Goal: Find specific page/section: Find specific page/section

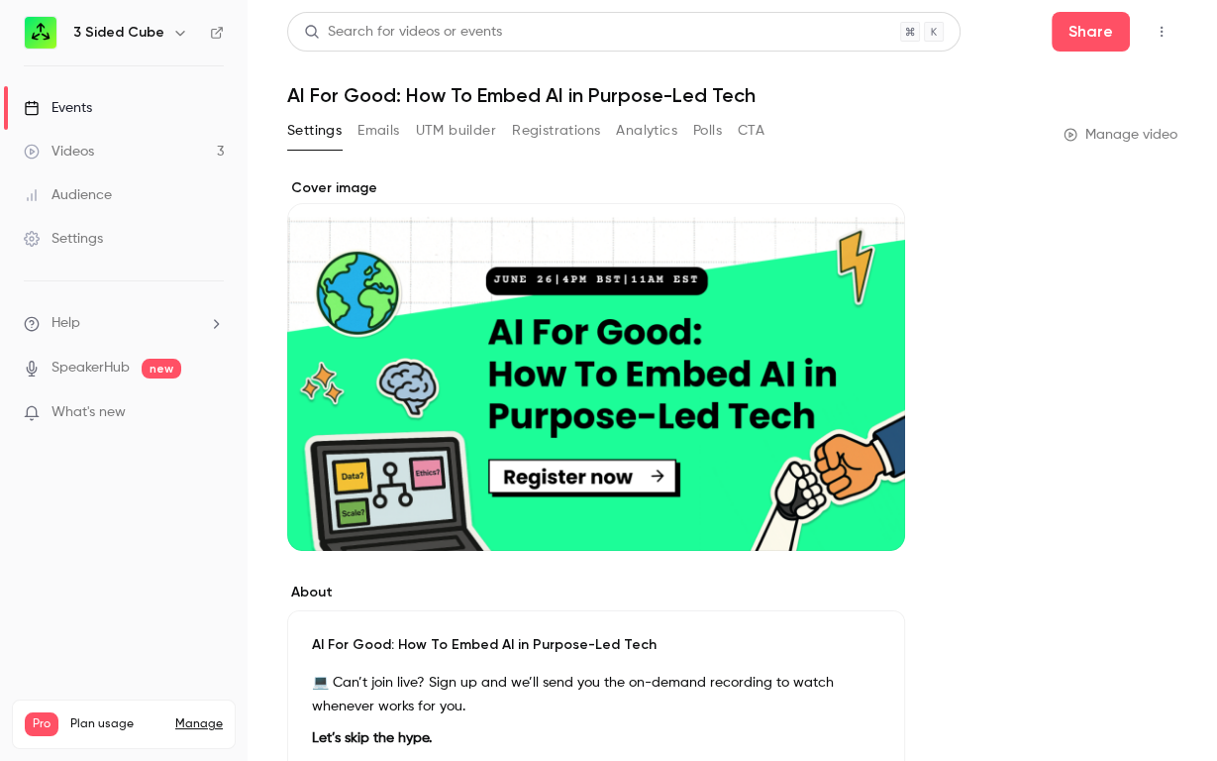
click at [85, 112] on div "Events" at bounding box center [58, 108] width 68 height 20
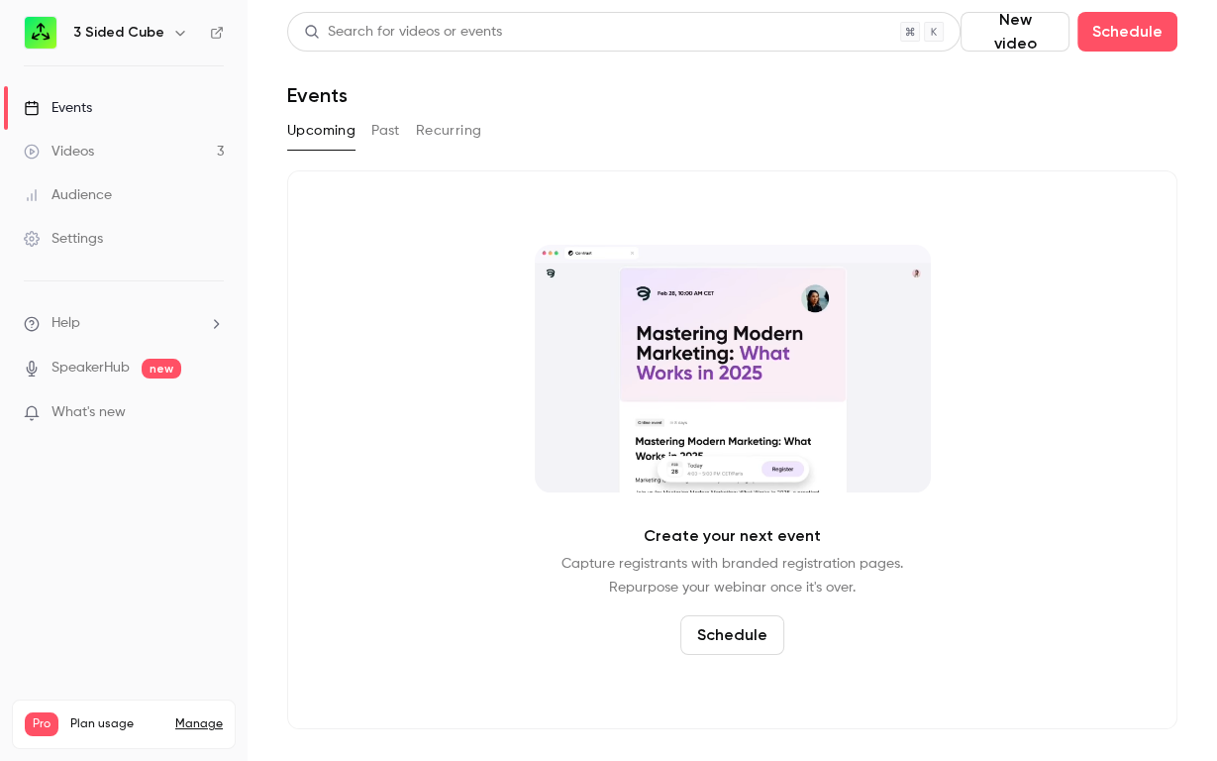
click at [389, 129] on button "Past" at bounding box center [385, 131] width 29 height 32
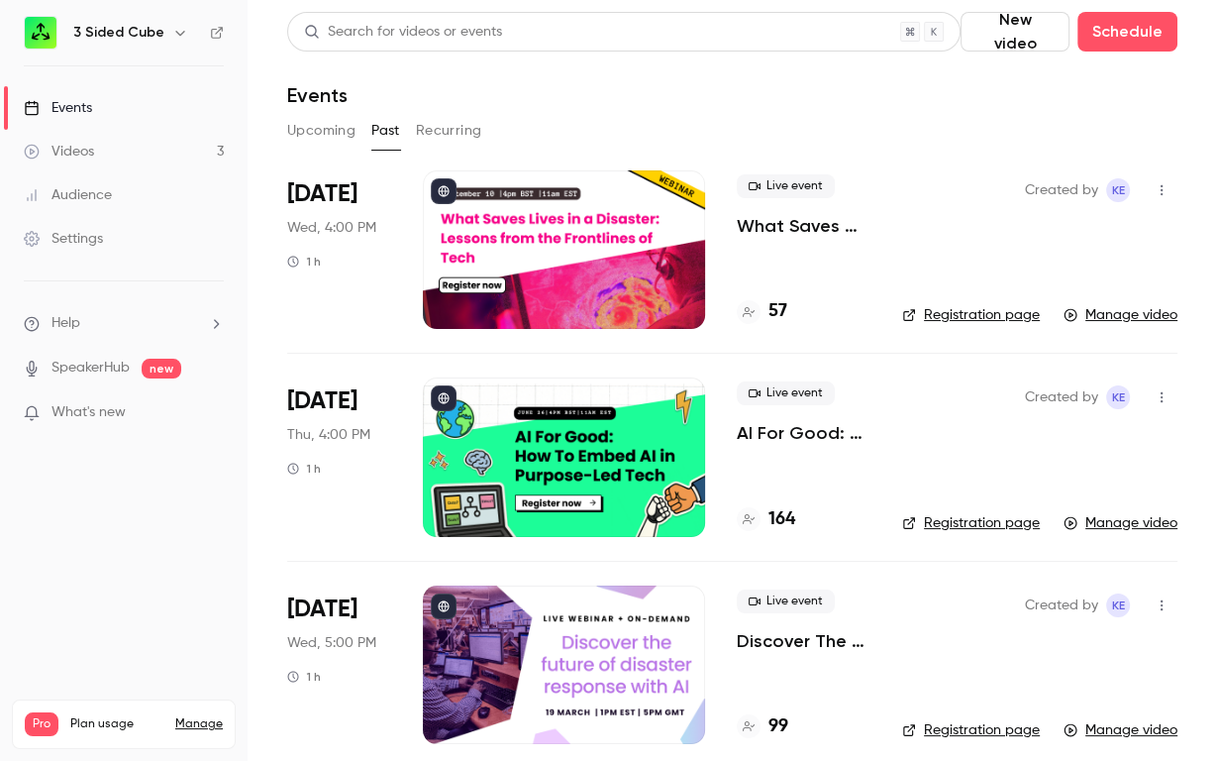
click at [948, 313] on link "Registration page" at bounding box center [971, 315] width 138 height 20
